Goal: Task Accomplishment & Management: Use online tool/utility

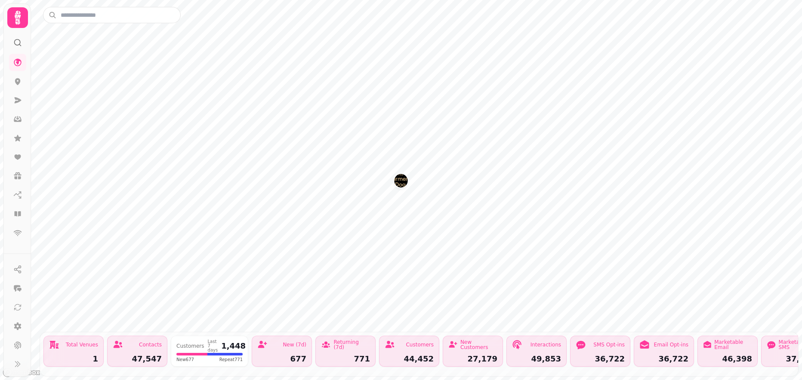
click at [18, 17] on icon at bounding box center [18, 18] width 6 height 14
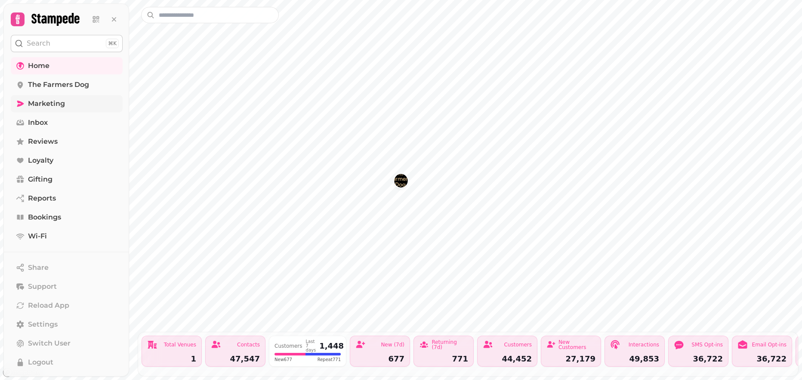
click at [75, 102] on link "Marketing" at bounding box center [67, 103] width 112 height 17
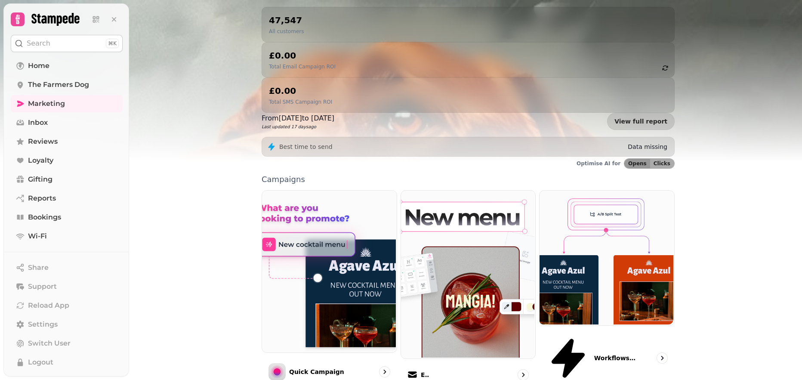
scroll to position [97, 0]
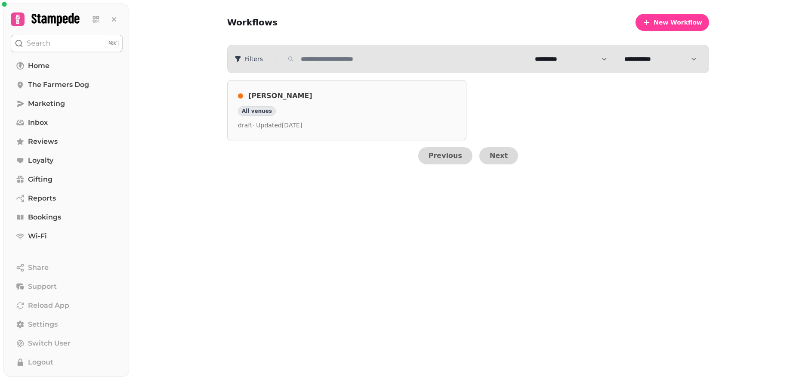
click at [360, 106] on div "All venues" at bounding box center [347, 110] width 218 height 9
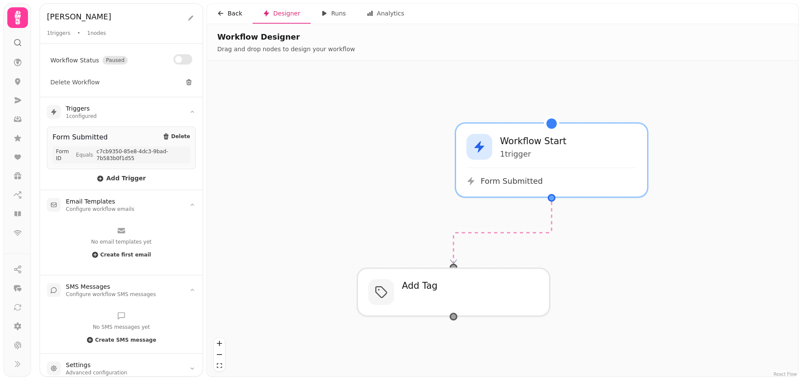
click at [228, 11] on div "Back" at bounding box center [229, 13] width 25 height 9
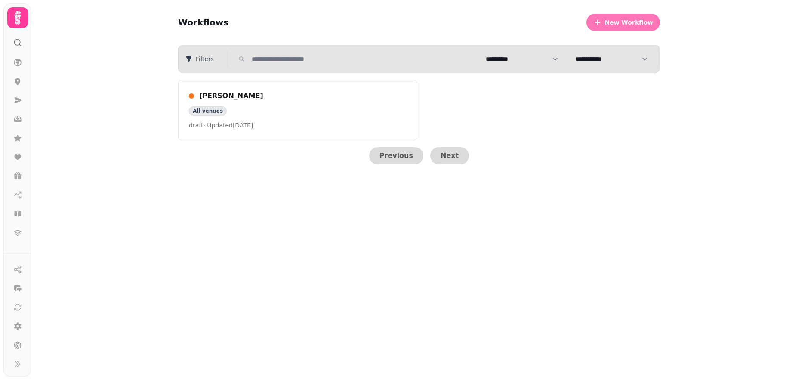
click at [632, 22] on span "New Workflow" at bounding box center [628, 22] width 49 height 6
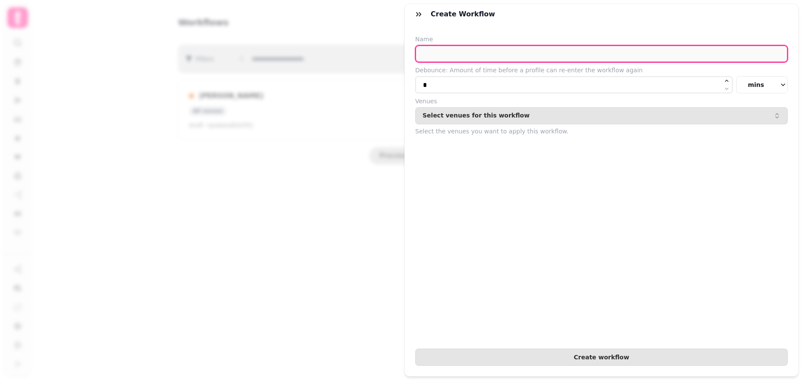
click at [535, 56] on input "text" at bounding box center [601, 53] width 372 height 17
click at [430, 54] on input "**********" at bounding box center [601, 53] width 372 height 17
type input "**********"
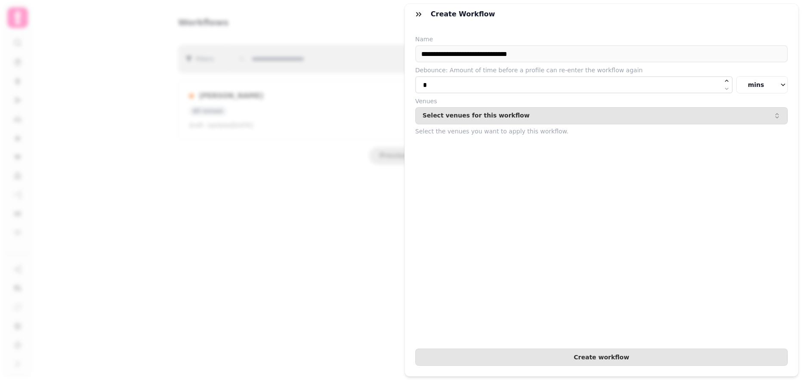
click at [578, 176] on form "**********" at bounding box center [601, 200] width 372 height 331
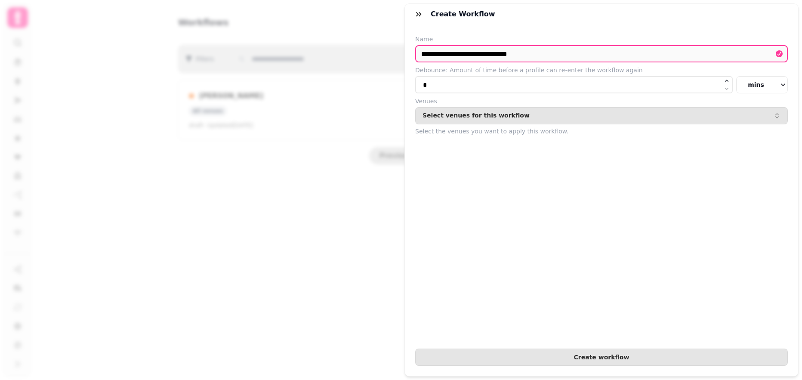
click at [775, 84] on button "mins" at bounding box center [762, 84] width 52 height 17
click at [729, 197] on form "**********" at bounding box center [601, 200] width 372 height 331
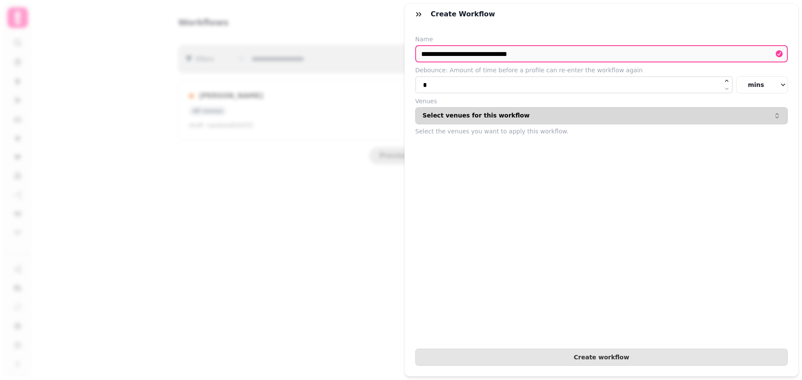
click at [548, 122] on button "Select venues for this workflow" at bounding box center [601, 115] width 372 height 17
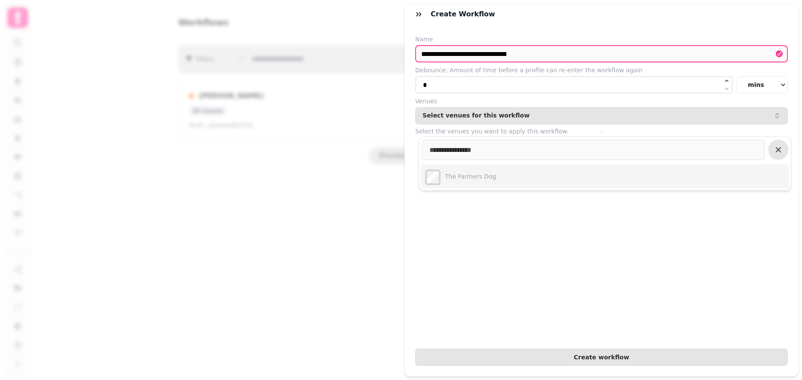
click at [505, 174] on div "The Farmers Dog" at bounding box center [605, 176] width 368 height 24
click at [713, 280] on form "**********" at bounding box center [601, 200] width 372 height 331
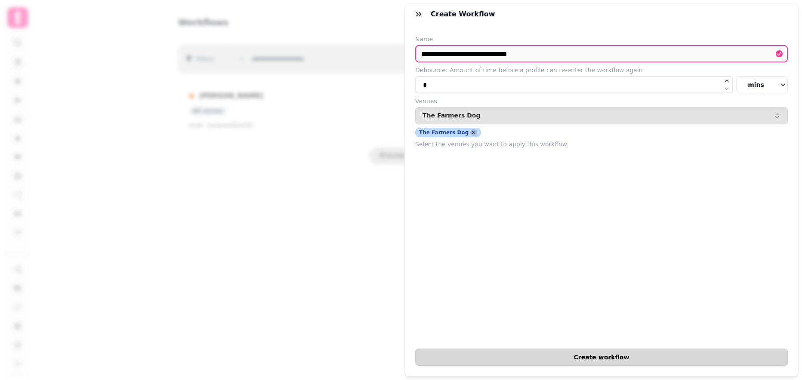
click at [597, 359] on span "Create workflow" at bounding box center [601, 357] width 358 height 6
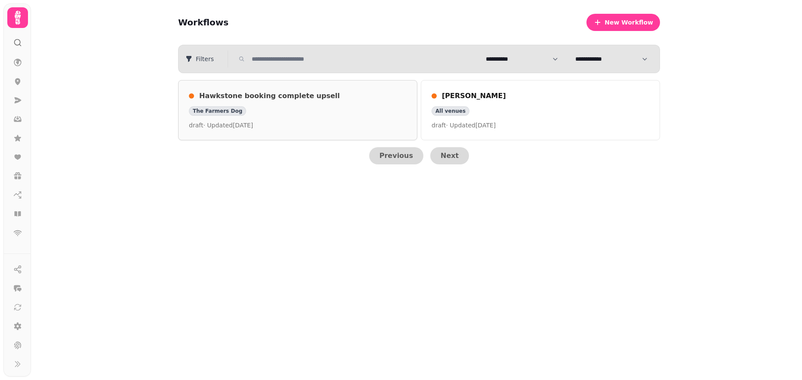
click at [276, 113] on div "The Farmers Dog" at bounding box center [298, 110] width 218 height 9
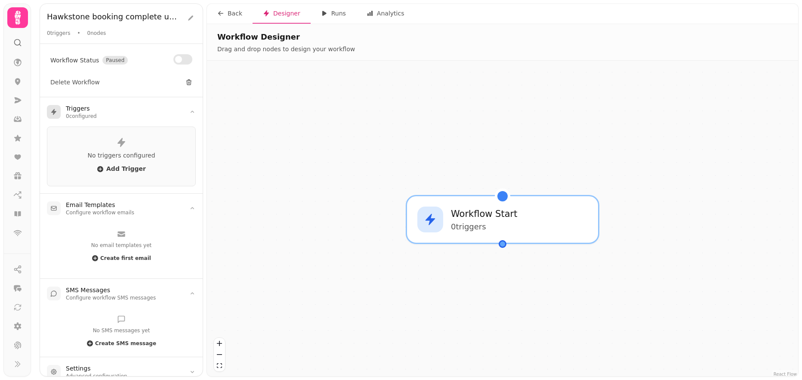
click at [110, 155] on p "No triggers configured" at bounding box center [121, 155] width 127 height 9
click at [103, 171] on icon "button" at bounding box center [100, 169] width 6 height 6
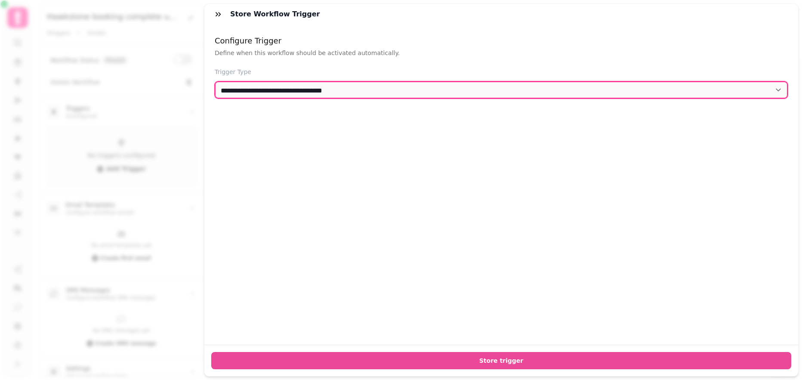
click at [409, 97] on select "**********" at bounding box center [501, 89] width 573 height 17
select select "**********"
click at [215, 81] on select "**********" at bounding box center [501, 89] width 573 height 17
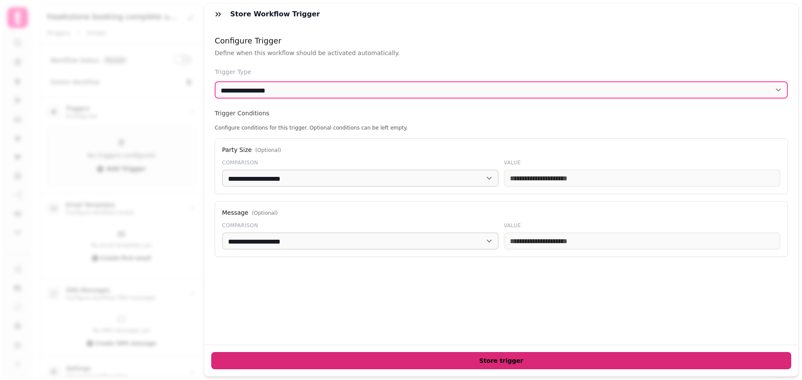
click at [497, 361] on span "Store trigger" at bounding box center [500, 360] width 565 height 6
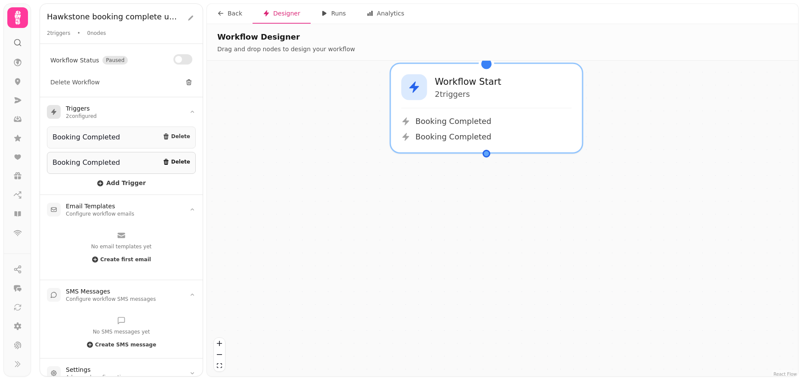
click at [184, 160] on span "Delete" at bounding box center [180, 161] width 19 height 5
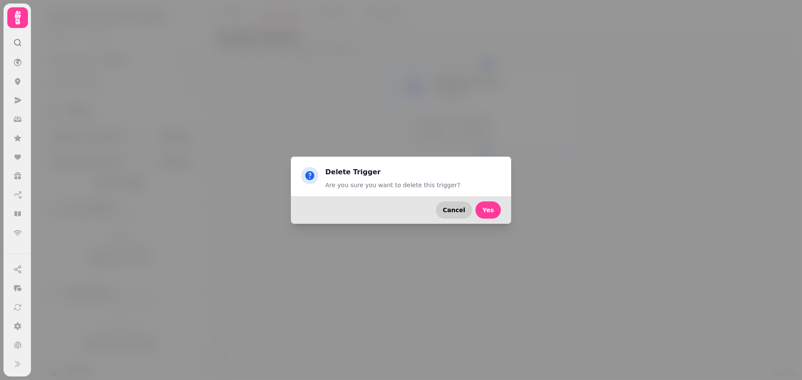
click at [448, 212] on span "Cancel" at bounding box center [454, 210] width 22 height 6
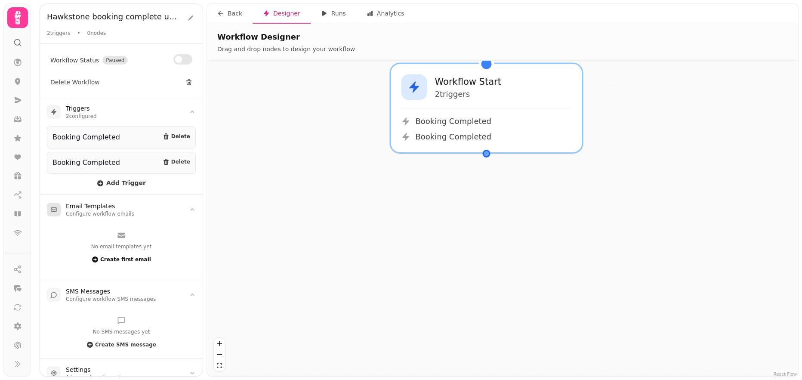
click at [126, 258] on span "Create first email" at bounding box center [125, 259] width 51 height 5
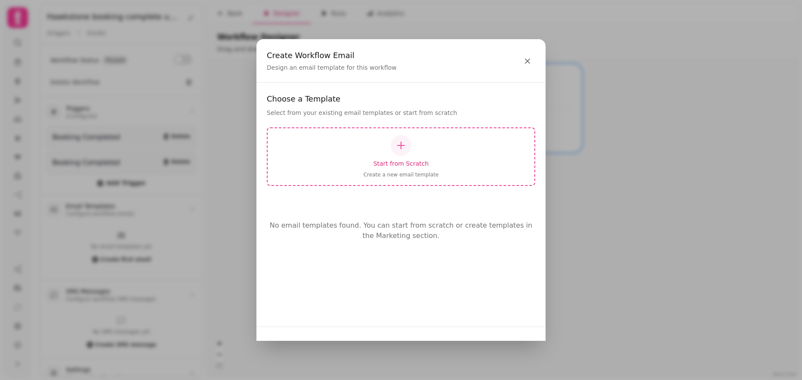
click at [401, 152] on div "button" at bounding box center [401, 145] width 21 height 21
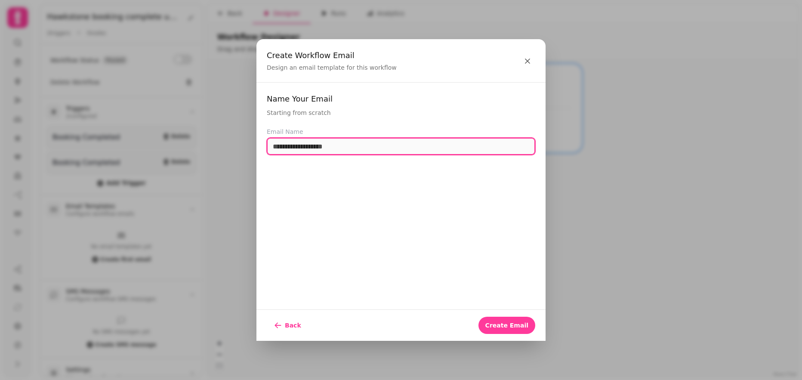
click at [396, 148] on input "text" at bounding box center [401, 146] width 268 height 17
type input "**********"
click at [508, 329] on button "Create Email" at bounding box center [506, 325] width 57 height 17
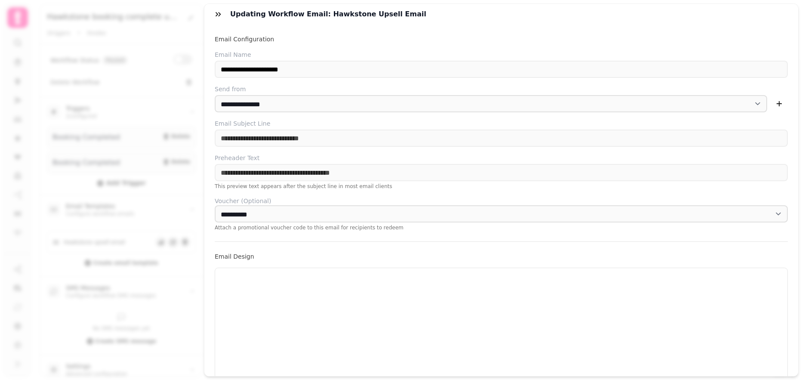
scroll to position [196, 0]
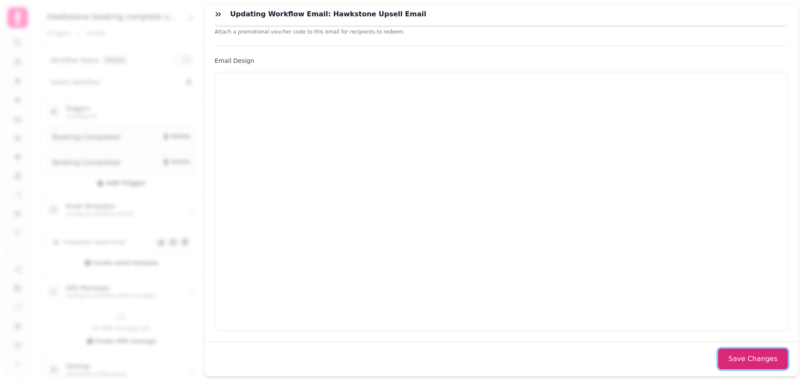
click at [749, 360] on button "Save Changes" at bounding box center [753, 358] width 70 height 21
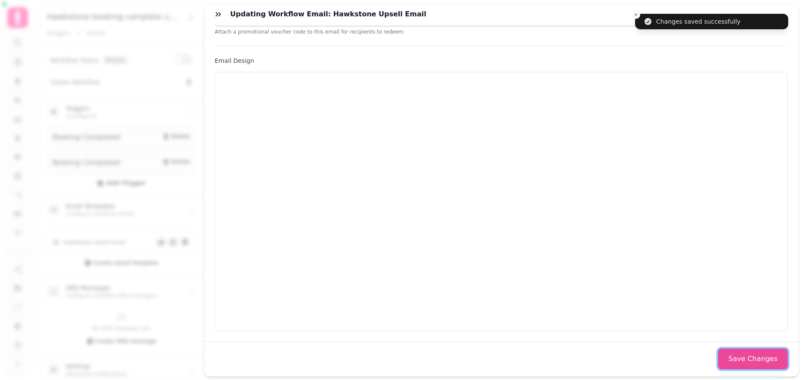
scroll to position [0, 0]
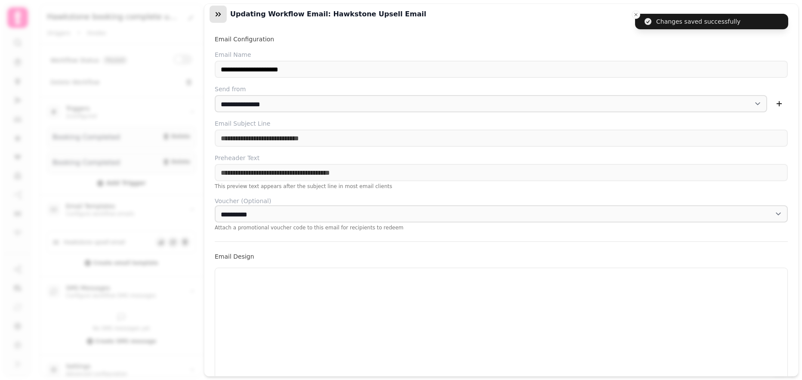
click at [216, 14] on icon "button" at bounding box center [218, 14] width 9 height 9
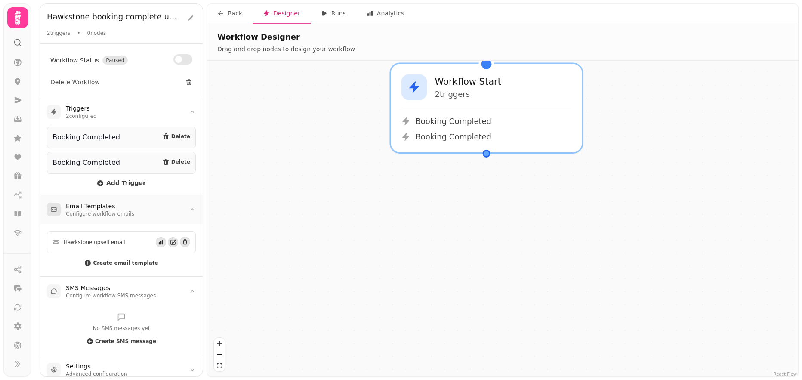
scroll to position [6, 0]
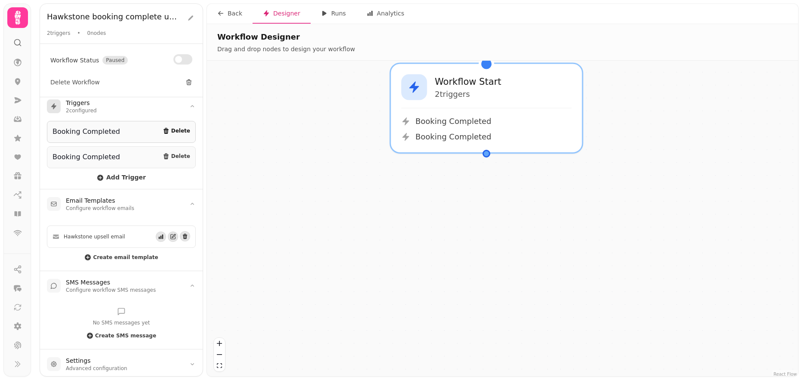
click at [179, 129] on span "Delete" at bounding box center [180, 130] width 19 height 5
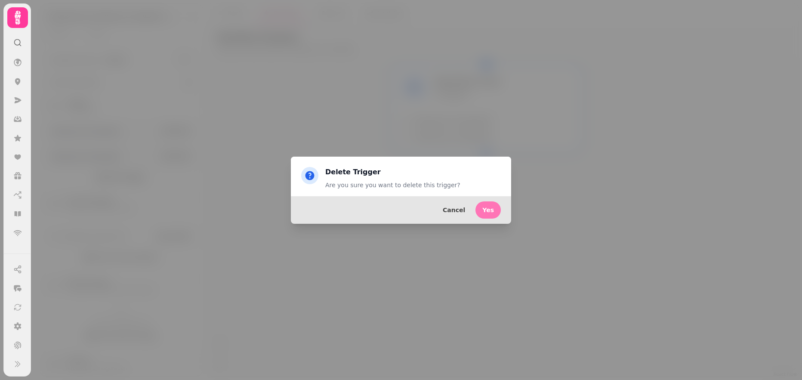
click at [495, 211] on button "Yes" at bounding box center [487, 209] width 25 height 17
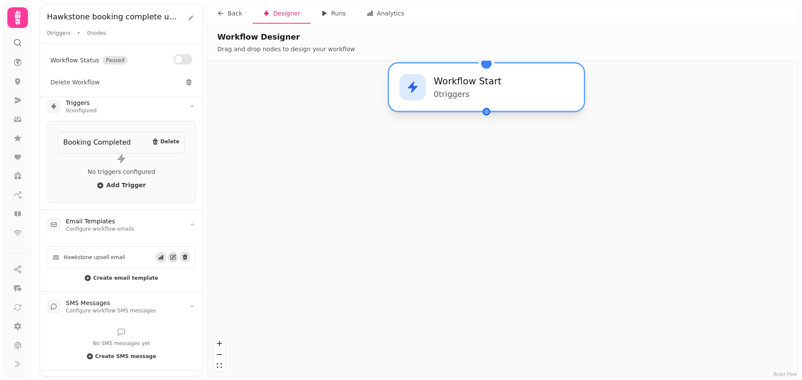
click at [468, 93] on p "0 trigger s" at bounding box center [468, 94] width 68 height 10
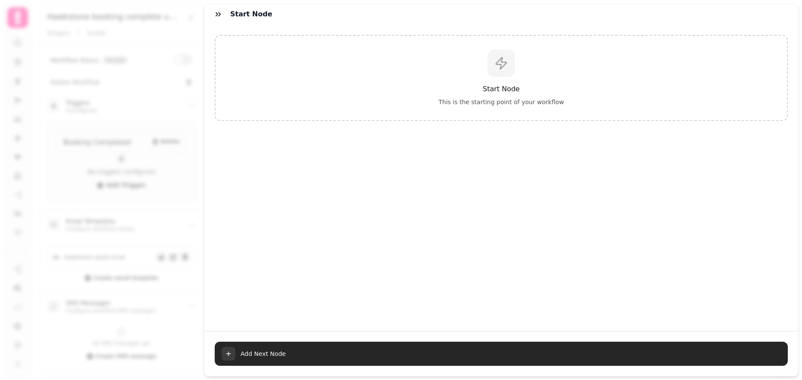
click at [225, 351] on icon "button" at bounding box center [228, 353] width 7 height 7
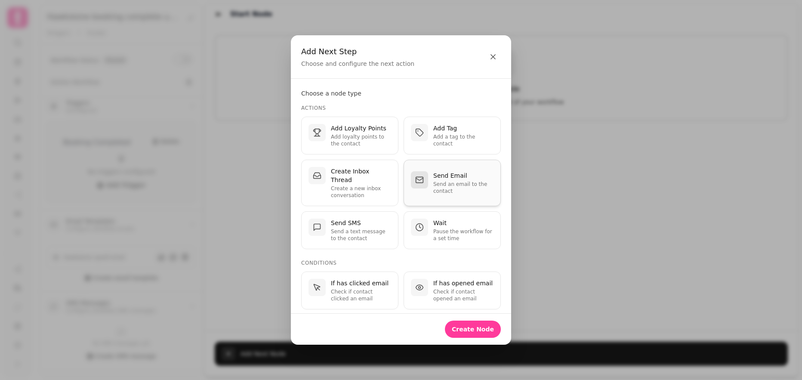
click at [463, 172] on p "Send Email" at bounding box center [463, 175] width 60 height 9
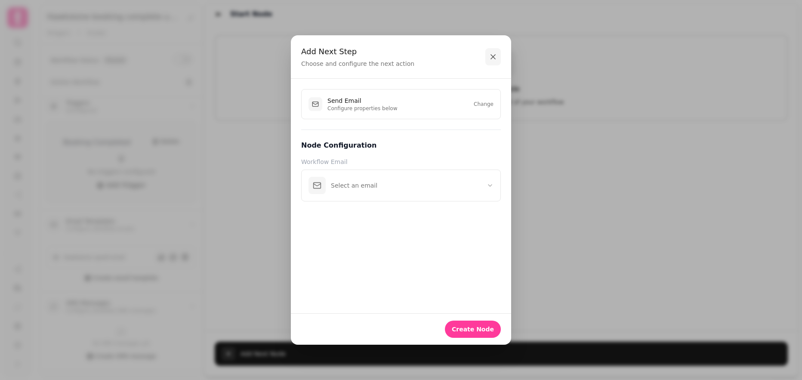
click at [493, 58] on icon "button" at bounding box center [493, 57] width 4 height 4
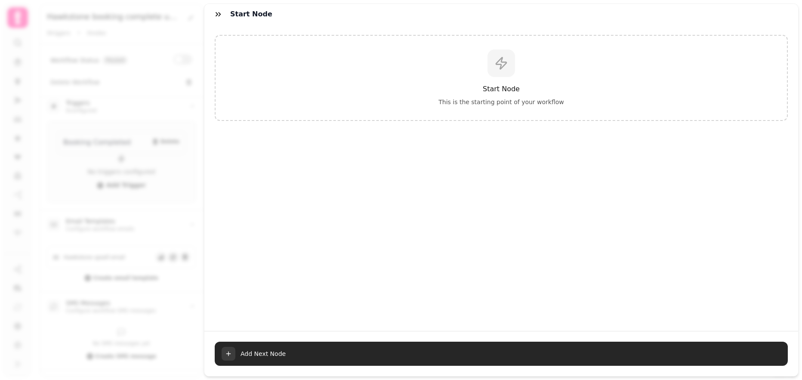
click at [263, 357] on span "Add Next Node" at bounding box center [510, 353] width 540 height 9
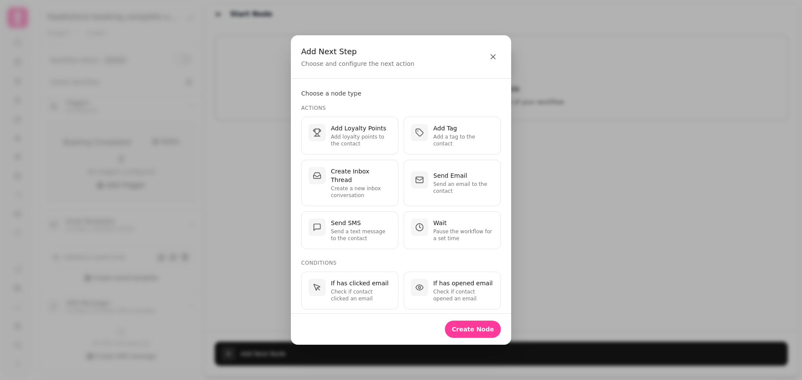
scroll to position [9, 0]
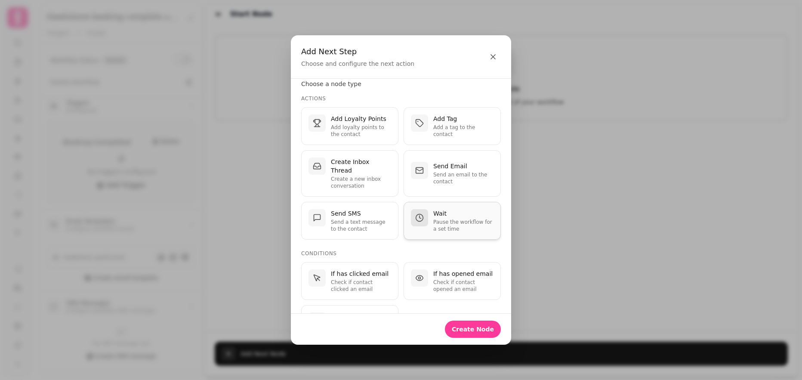
click at [464, 209] on div "Wait Pause the workflow for a set time" at bounding box center [463, 220] width 60 height 23
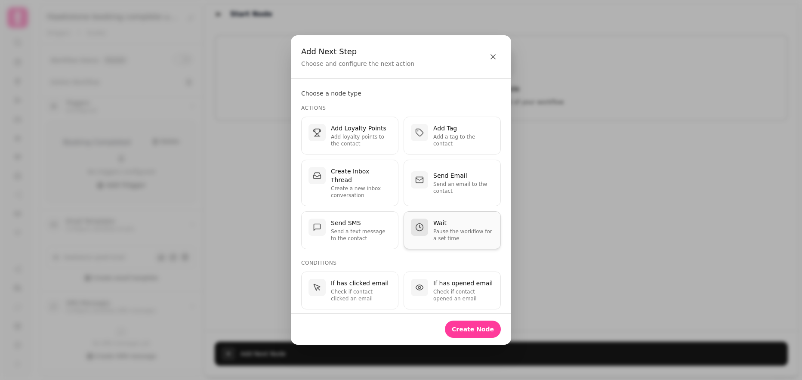
select select "**"
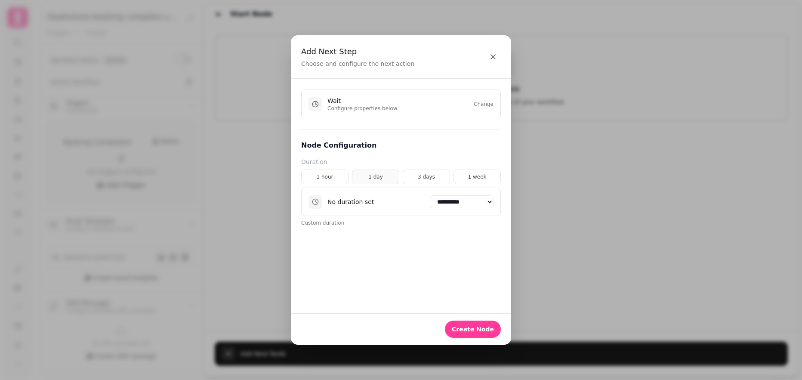
click at [369, 175] on button "1 day" at bounding box center [375, 176] width 47 height 15
click at [479, 331] on span "Create Node" at bounding box center [473, 329] width 42 height 6
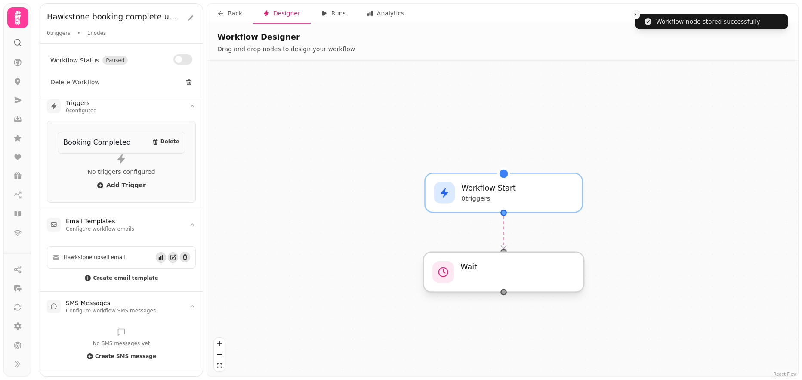
click at [500, 274] on div at bounding box center [503, 272] width 160 height 40
select select "*****"
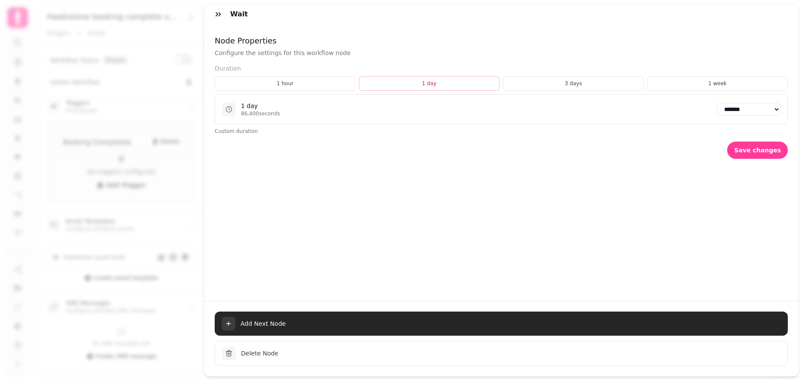
click at [275, 320] on span "Add Next Node" at bounding box center [510, 323] width 540 height 9
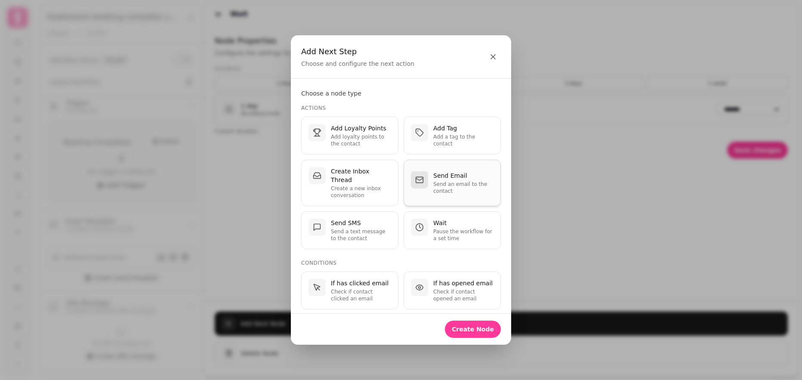
click at [451, 175] on div "Send Email Send an email to the contact" at bounding box center [463, 182] width 60 height 23
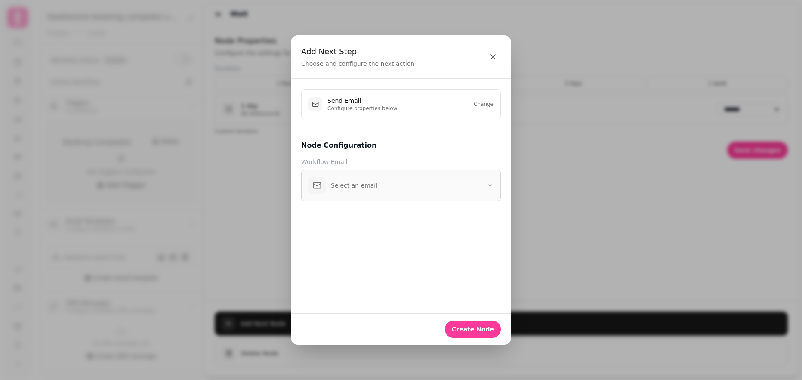
click at [452, 188] on button "Select an email" at bounding box center [401, 185] width 200 height 32
click at [435, 220] on p "Hawkstone upsell email" at bounding box center [412, 220] width 163 height 9
click at [482, 332] on button "Create Node" at bounding box center [473, 328] width 56 height 17
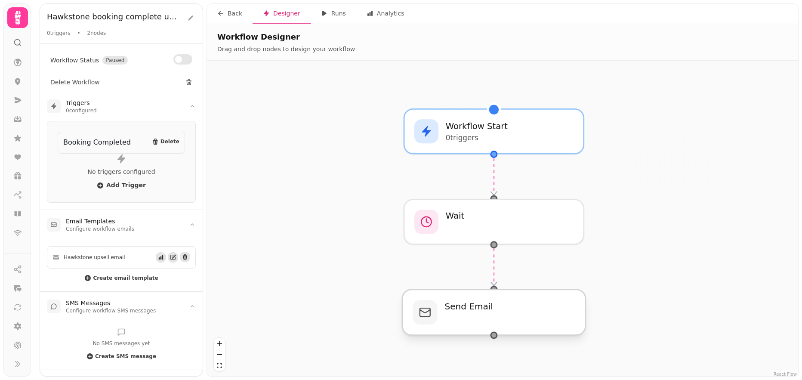
click at [491, 317] on div at bounding box center [493, 312] width 183 height 46
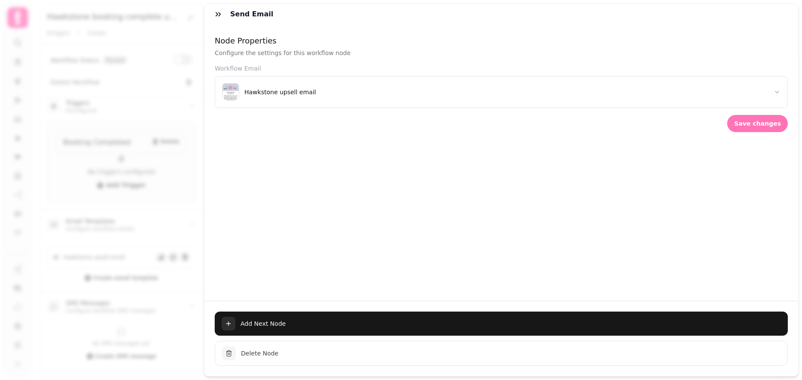
click at [770, 118] on button "Save changes" at bounding box center [757, 123] width 61 height 17
click at [225, 18] on button "button" at bounding box center [217, 14] width 17 height 17
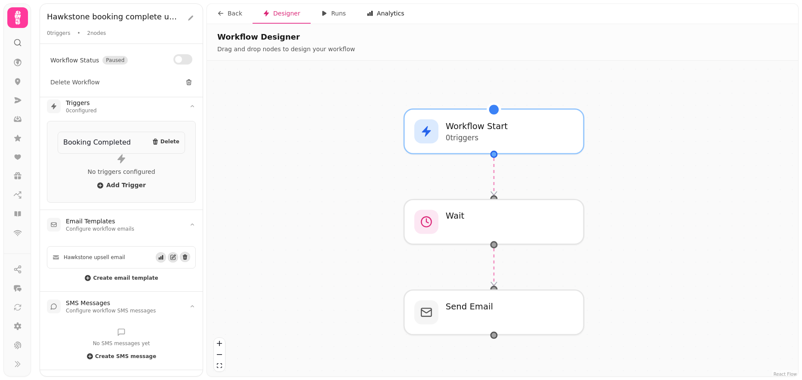
click at [394, 12] on div "Analytics" at bounding box center [385, 13] width 38 height 9
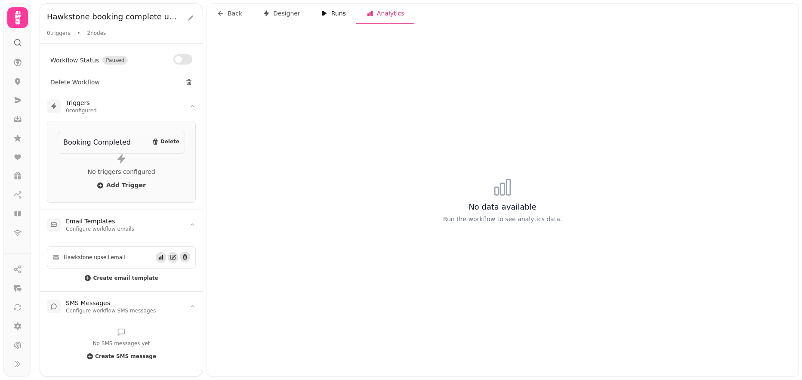
click at [330, 15] on div "Runs" at bounding box center [333, 13] width 25 height 9
click at [367, 14] on icon "button" at bounding box center [369, 13] width 5 height 5
click at [389, 13] on div "Analytics" at bounding box center [385, 13] width 38 height 9
